Goal: Check status: Check status

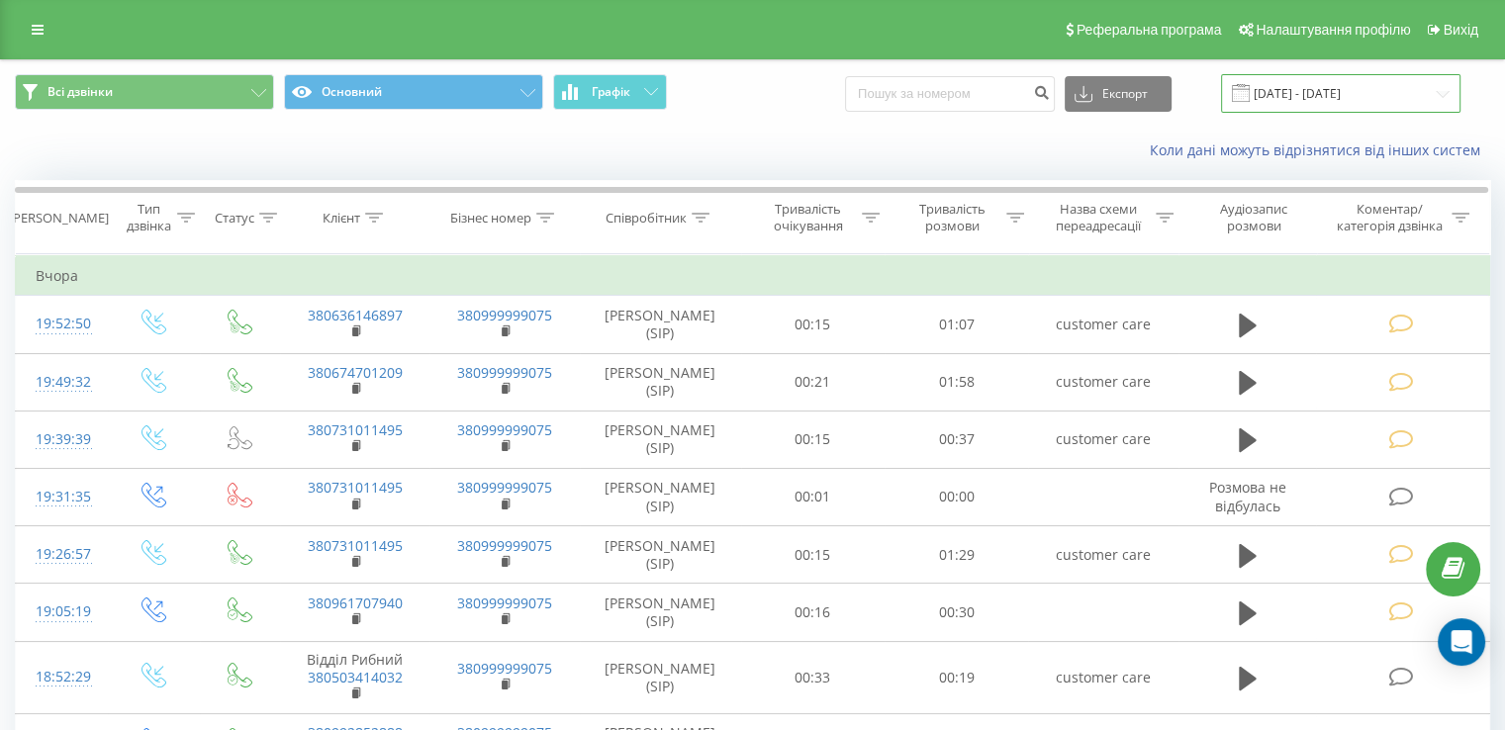
click at [1385, 103] on input "[DATE] - [DATE]" at bounding box center [1340, 93] width 239 height 39
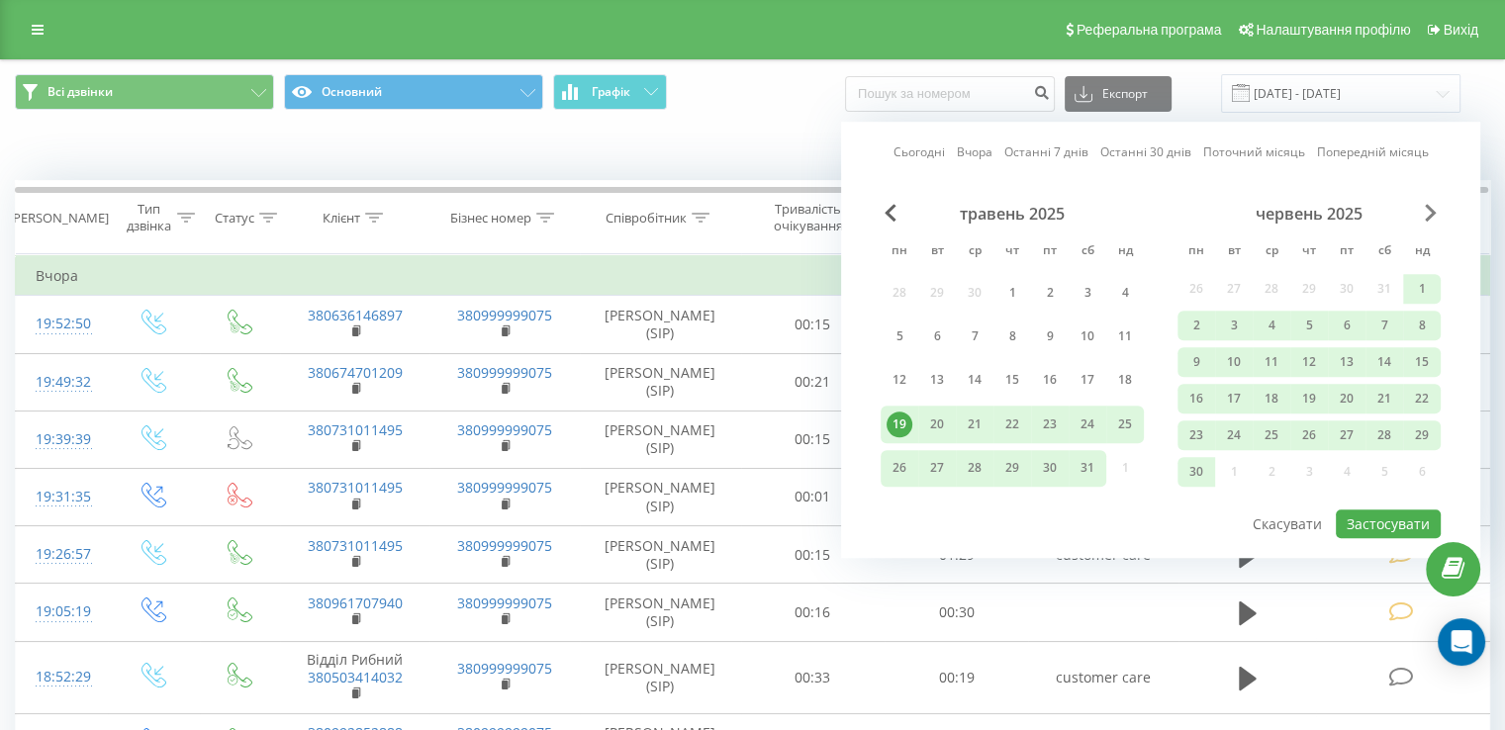
drag, startPoint x: 1448, startPoint y: 216, endPoint x: 1427, endPoint y: 219, distance: 21.0
click at [1447, 216] on div "Сьогодні Вчора Останні 7 днів Останні 30 днів Поточний місяць Попередній місяць…" at bounding box center [1160, 340] width 639 height 436
click at [1427, 219] on span "Next Month" at bounding box center [1431, 213] width 12 height 18
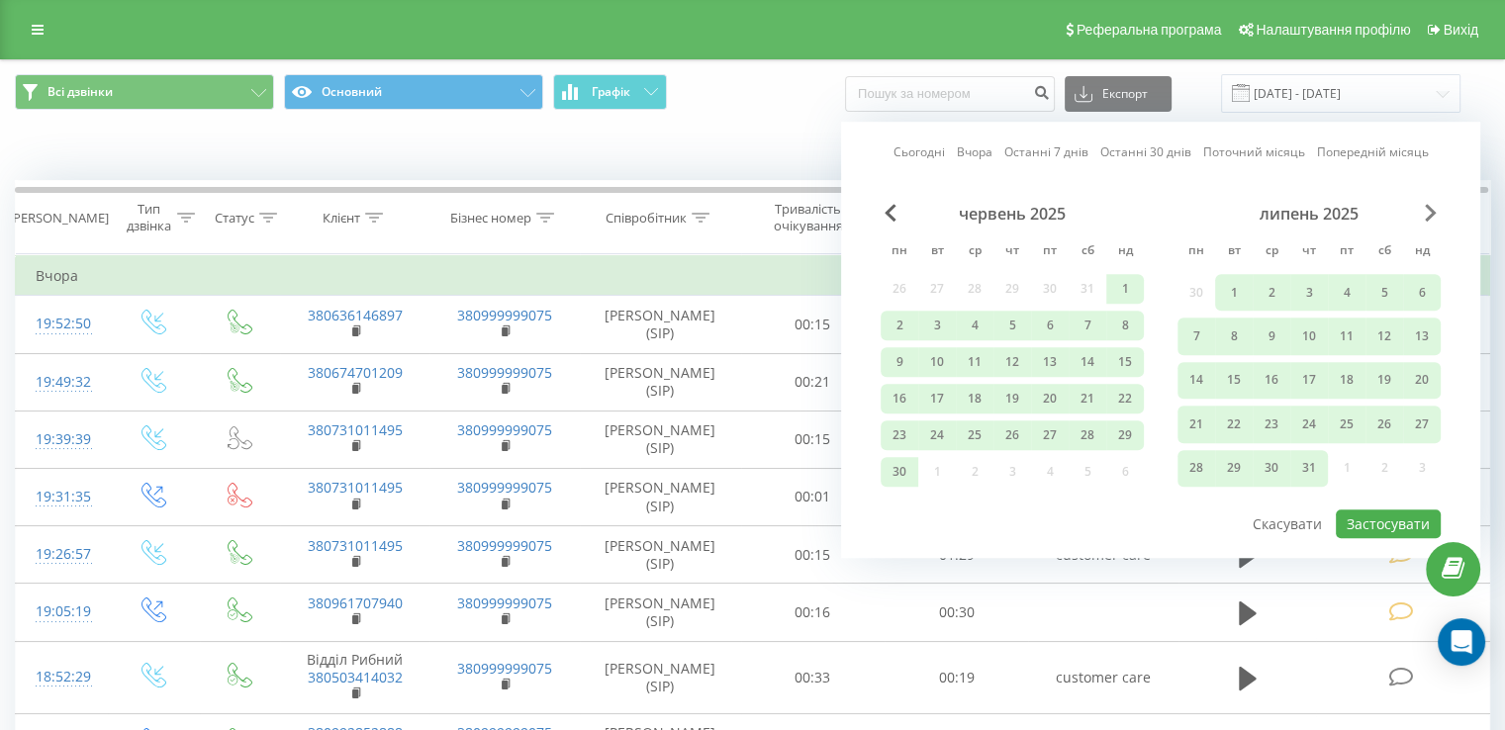
click at [1429, 218] on span "Next Month" at bounding box center [1431, 213] width 12 height 18
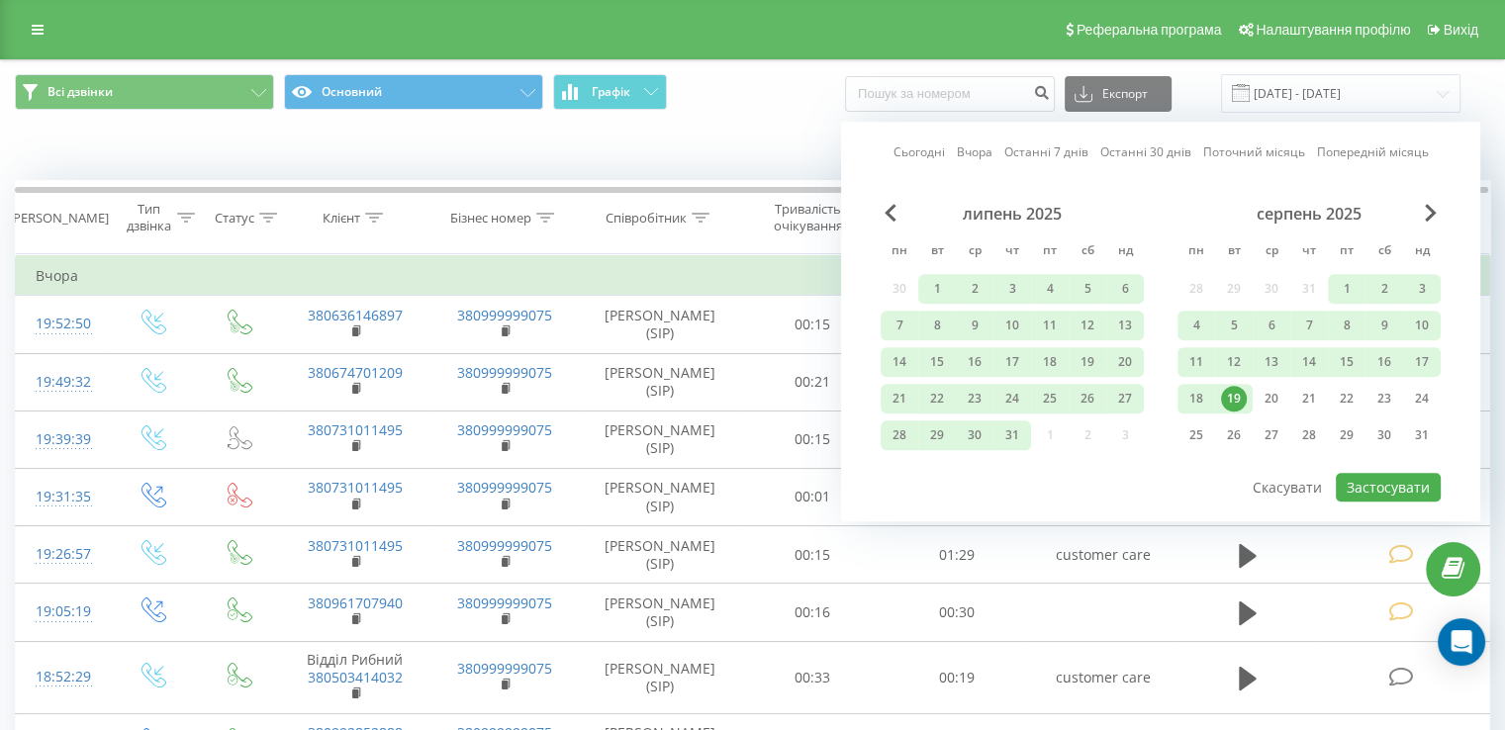
click at [1329, 298] on div "1" at bounding box center [1347, 289] width 38 height 30
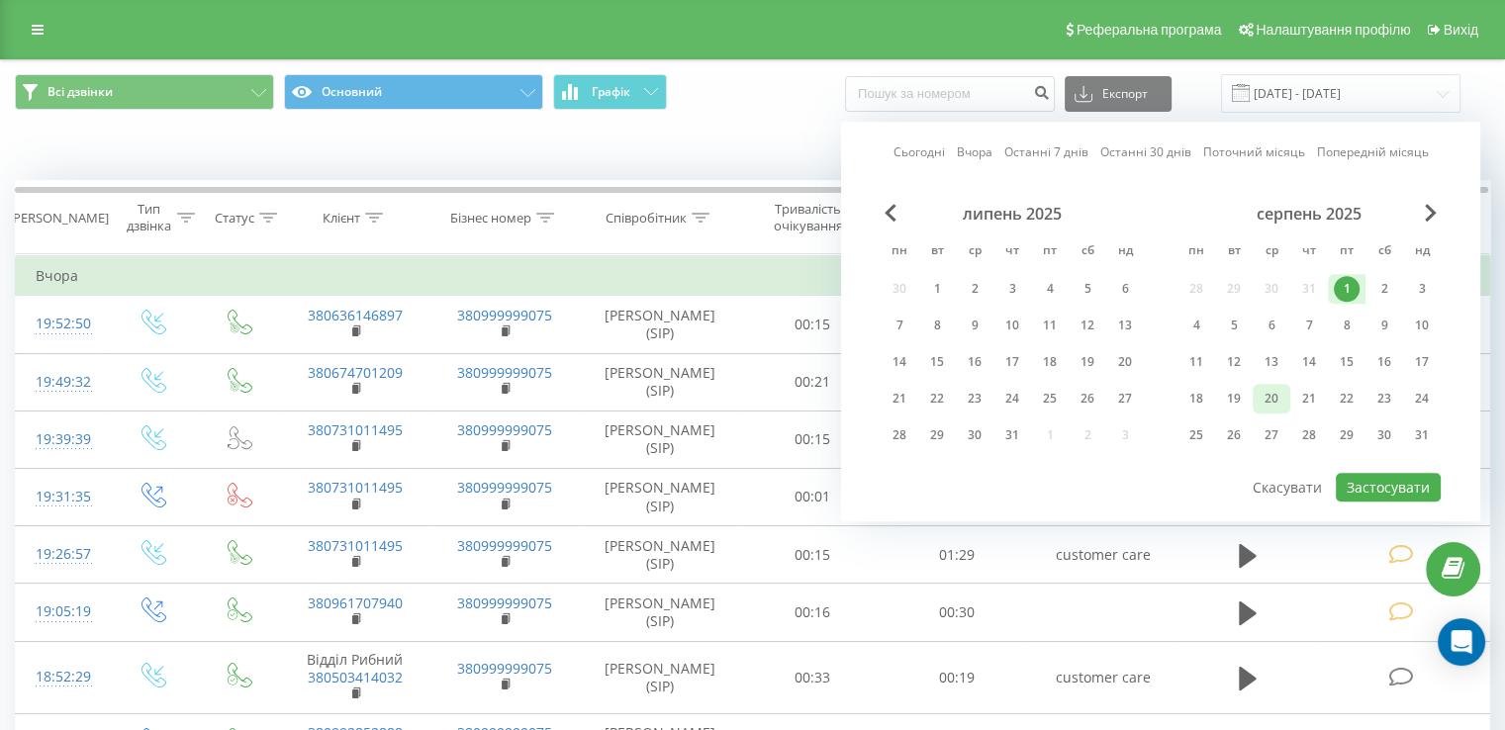
click at [1263, 389] on div "20" at bounding box center [1272, 399] width 26 height 26
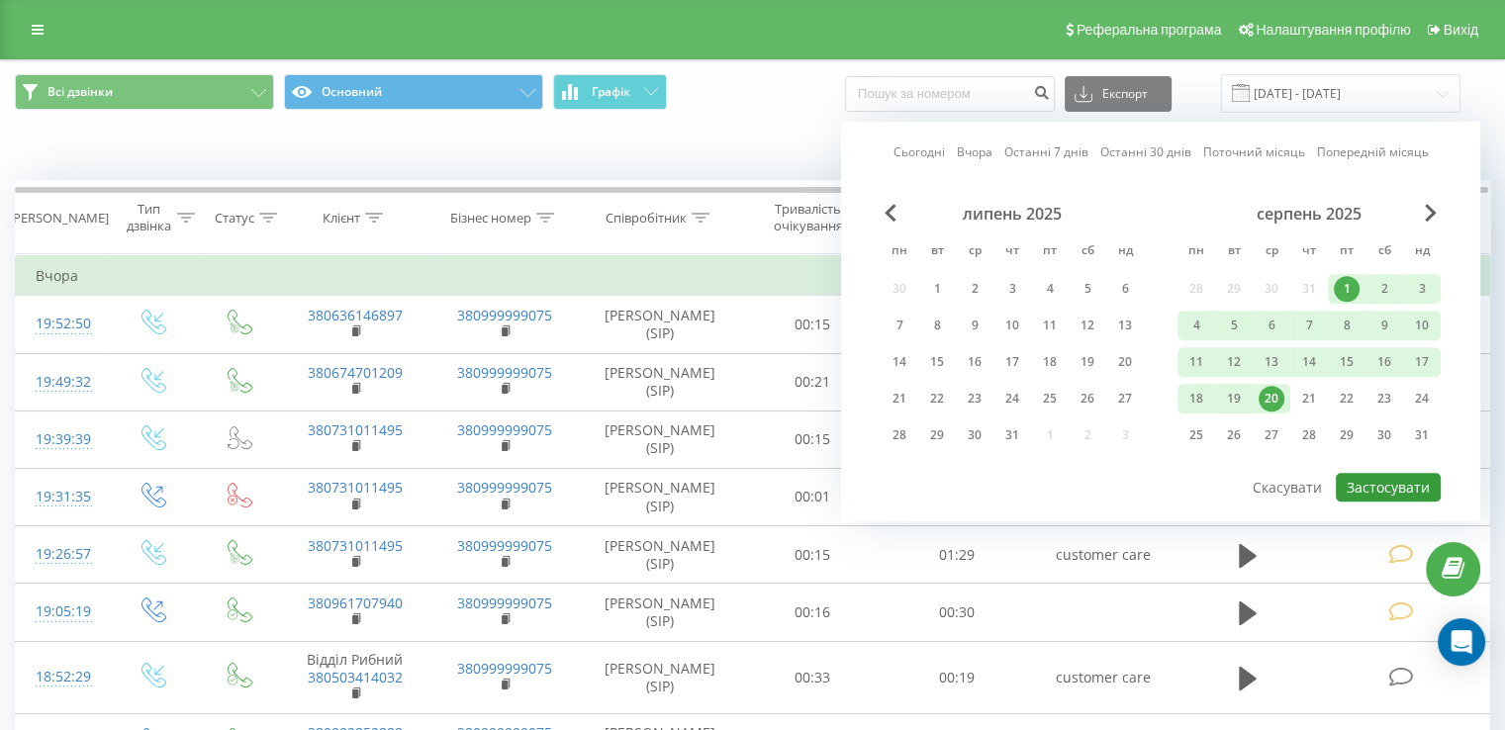
click at [1369, 482] on button "Застосувати" at bounding box center [1388, 487] width 105 height 29
type input "[DATE] - [DATE]"
